Goal: Task Accomplishment & Management: Use online tool/utility

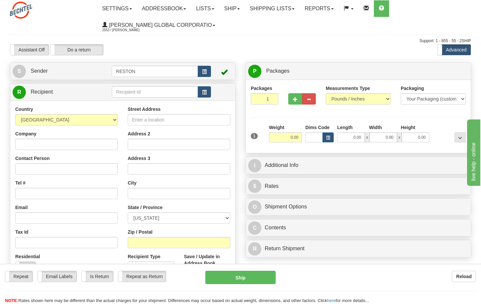
click at [205, 45] on div "Assistant On Assistant Off Do a return Do a return Previous Next Standard Advan…" at bounding box center [240, 49] width 471 height 11
click at [205, 70] on span "button" at bounding box center [204, 72] width 5 height 4
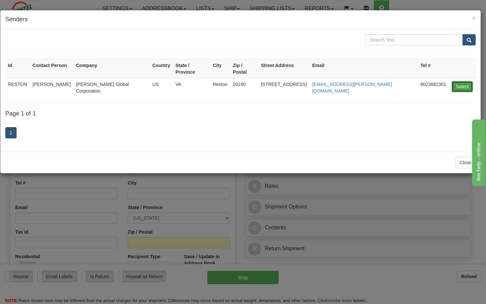
click at [457, 81] on button "Select" at bounding box center [462, 86] width 22 height 11
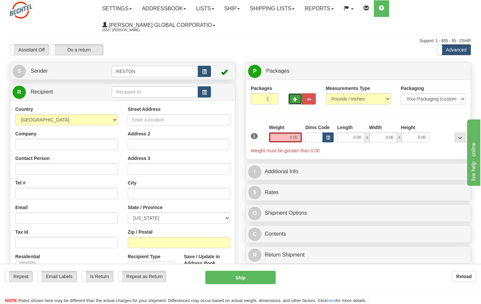
click at [294, 99] on span "button" at bounding box center [295, 99] width 5 height 4
type input "4"
drag, startPoint x: 350, startPoint y: 137, endPoint x: 370, endPoint y: 137, distance: 20.2
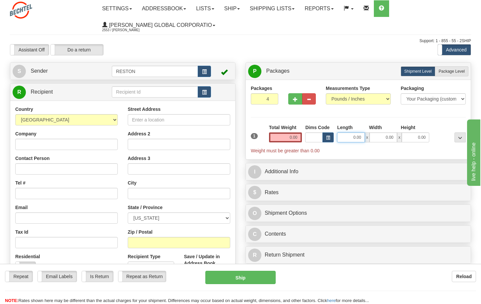
click at [370, 137] on div "0.00 x 0.00 x 0.00" at bounding box center [383, 137] width 92 height 10
type input "6.00"
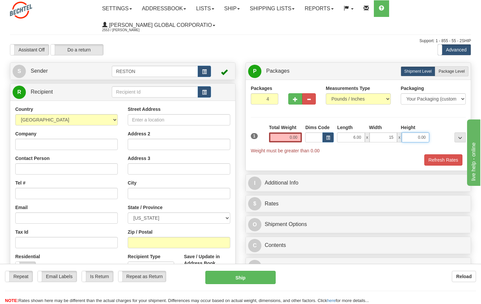
type input "15.00"
drag, startPoint x: 414, startPoint y: 136, endPoint x: 427, endPoint y: 136, distance: 12.9
click at [427, 136] on input "10.00" at bounding box center [415, 137] width 28 height 10
type input "12.00"
click at [427, 120] on div "Packages 4 1 Measurements Type" at bounding box center [358, 125] width 215 height 81
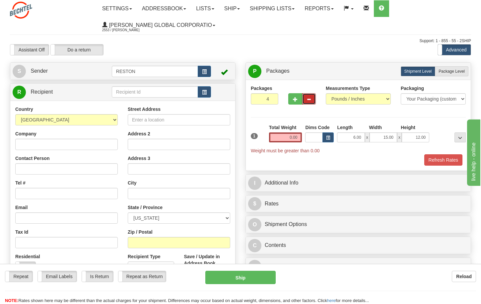
click at [307, 98] on span "button" at bounding box center [308, 99] width 5 height 4
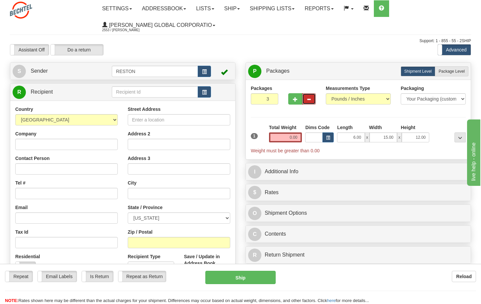
click at [307, 98] on span "button" at bounding box center [308, 99] width 5 height 4
click at [308, 98] on span "button" at bounding box center [308, 99] width 5 height 4
type input "1"
click at [225, 91] on td at bounding box center [222, 92] width 22 height 14
click at [178, 51] on div "Assistant On Assistant Off Do a return Do a return" at bounding box center [103, 49] width 196 height 11
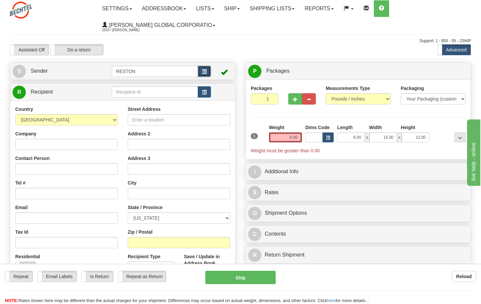
click at [205, 70] on span "button" at bounding box center [204, 72] width 5 height 4
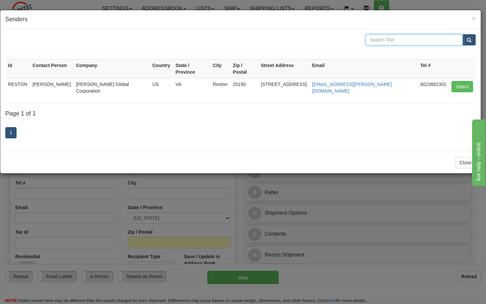
click at [385, 39] on input "text" at bounding box center [413, 39] width 97 height 11
type input "escape"
click at [462, 34] on button "submit" at bounding box center [468, 39] width 13 height 11
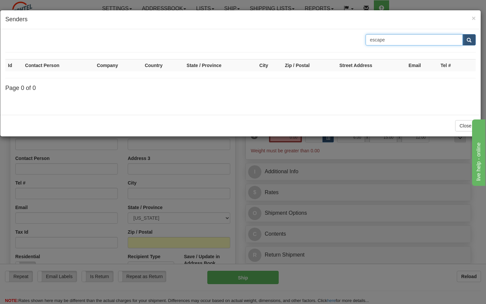
click at [388, 40] on input "escape" at bounding box center [413, 39] width 97 height 11
drag, startPoint x: 391, startPoint y: 39, endPoint x: 362, endPoint y: 42, distance: 29.0
click at [362, 42] on div "escape" at bounding box center [420, 39] width 120 height 11
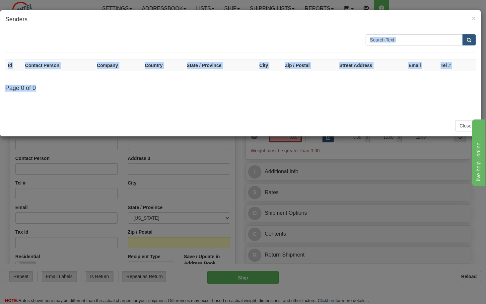
drag, startPoint x: 245, startPoint y: 18, endPoint x: 274, endPoint y: 75, distance: 64.3
click at [274, 75] on div "× Senders Id Contact Person Company Country State / Province City Zip / Postal …" at bounding box center [240, 73] width 481 height 127
click at [473, 18] on span "×" at bounding box center [473, 18] width 4 height 8
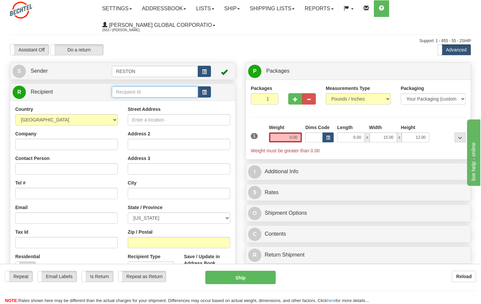
click at [168, 92] on input "text" at bounding box center [155, 91] width 86 height 11
type input "mark"
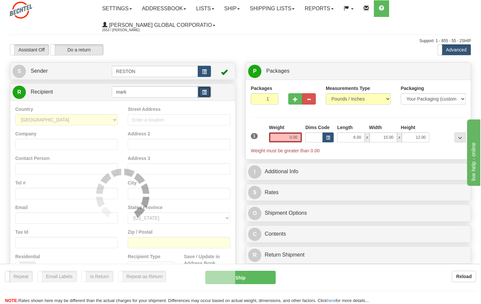
click at [208, 94] on button "button" at bounding box center [204, 91] width 13 height 11
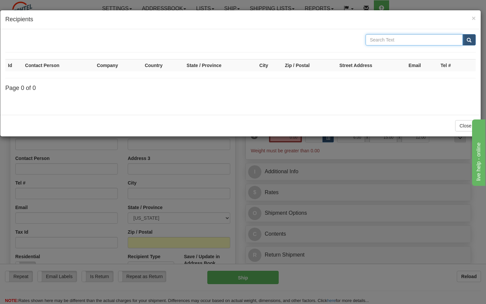
click at [384, 41] on input "text" at bounding box center [413, 39] width 97 height 11
type input "[PERSON_NAME]"
click at [462, 34] on button "submit" at bounding box center [468, 39] width 13 height 11
drag, startPoint x: 385, startPoint y: 42, endPoint x: 406, endPoint y: 40, distance: 21.3
click at [406, 40] on input "[PERSON_NAME]" at bounding box center [413, 39] width 97 height 11
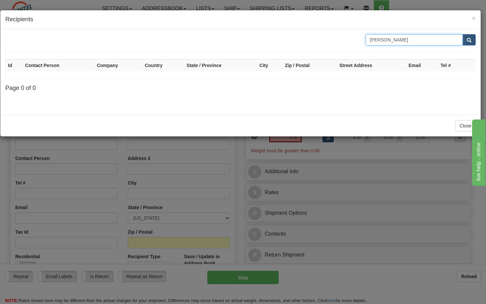
type input "[PERSON_NAME]"
click at [462, 34] on button "submit" at bounding box center [468, 39] width 13 height 11
click at [467, 40] on span "submit" at bounding box center [468, 40] width 5 height 4
drag, startPoint x: 42, startPoint y: 93, endPoint x: 230, endPoint y: 63, distance: 190.0
click at [42, 92] on div "[PERSON_NAME] Id Contact Person Company Country State / Province City Zip / Pos…" at bounding box center [240, 72] width 470 height 76
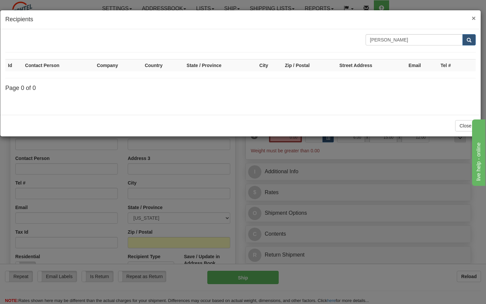
click at [472, 17] on span "×" at bounding box center [473, 18] width 4 height 8
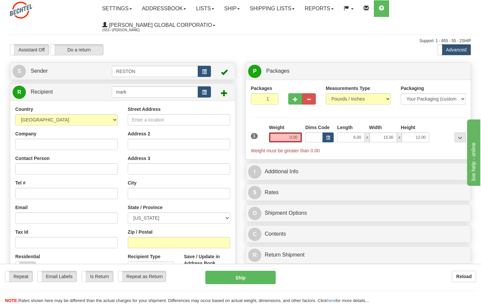
click at [222, 93] on span at bounding box center [224, 93] width 7 height 7
click at [144, 92] on input "mark" at bounding box center [155, 91] width 86 height 11
drag, startPoint x: 142, startPoint y: 92, endPoint x: 100, endPoint y: 93, distance: 42.1
click at [100, 93] on tr "R Recipient mark" at bounding box center [123, 92] width 220 height 14
click at [76, 95] on link "R Recipient" at bounding box center [57, 92] width 88 height 14
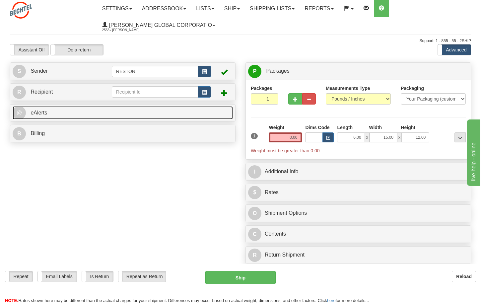
click at [38, 114] on span "eAlerts" at bounding box center [38, 113] width 17 height 6
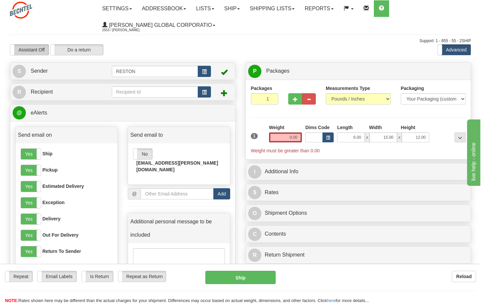
click at [42, 49] on label "Assistant Off" at bounding box center [29, 49] width 38 height 11
